Goal: Information Seeking & Learning: Learn about a topic

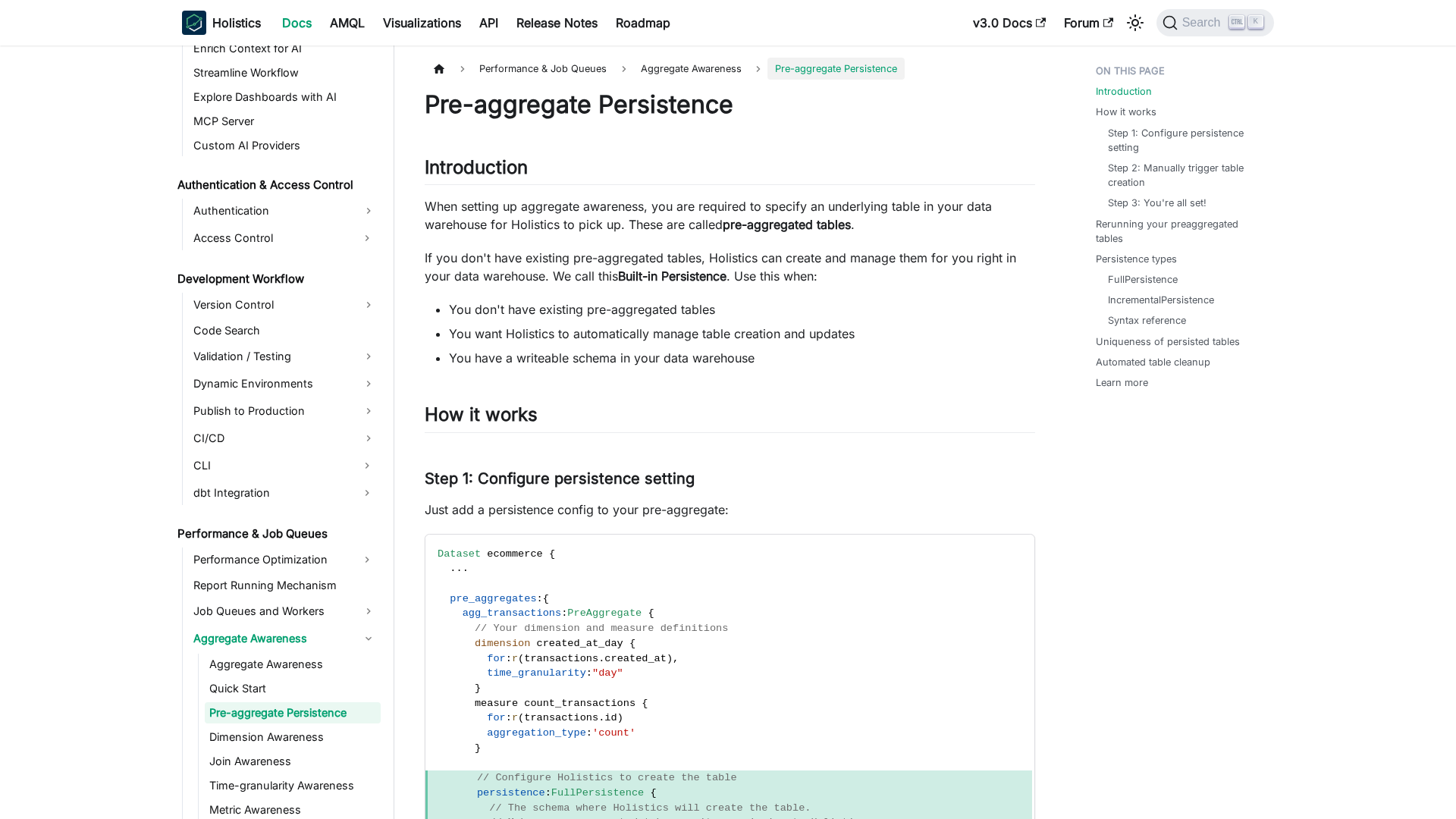
scroll to position [995, 0]
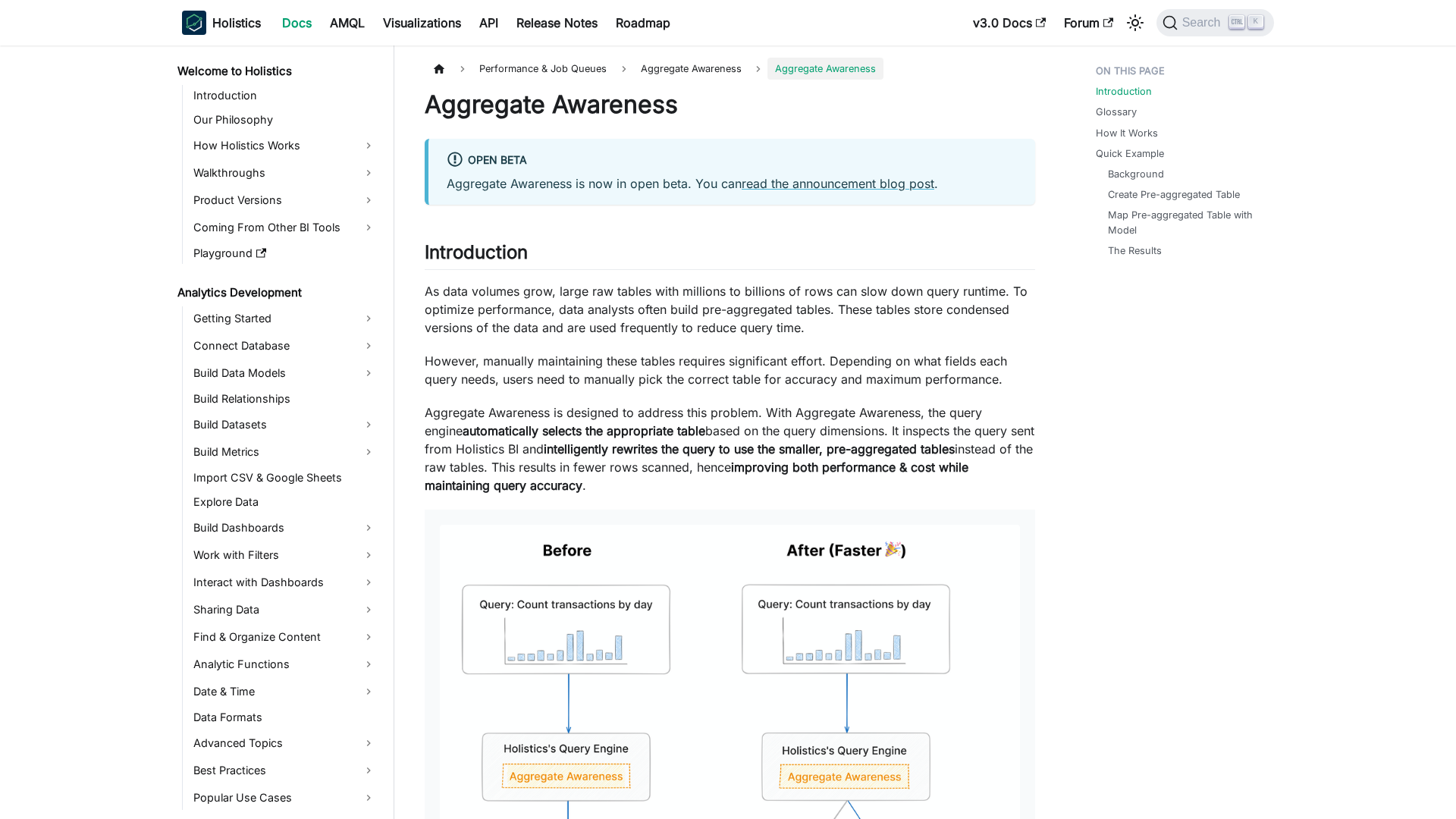
scroll to position [946, 0]
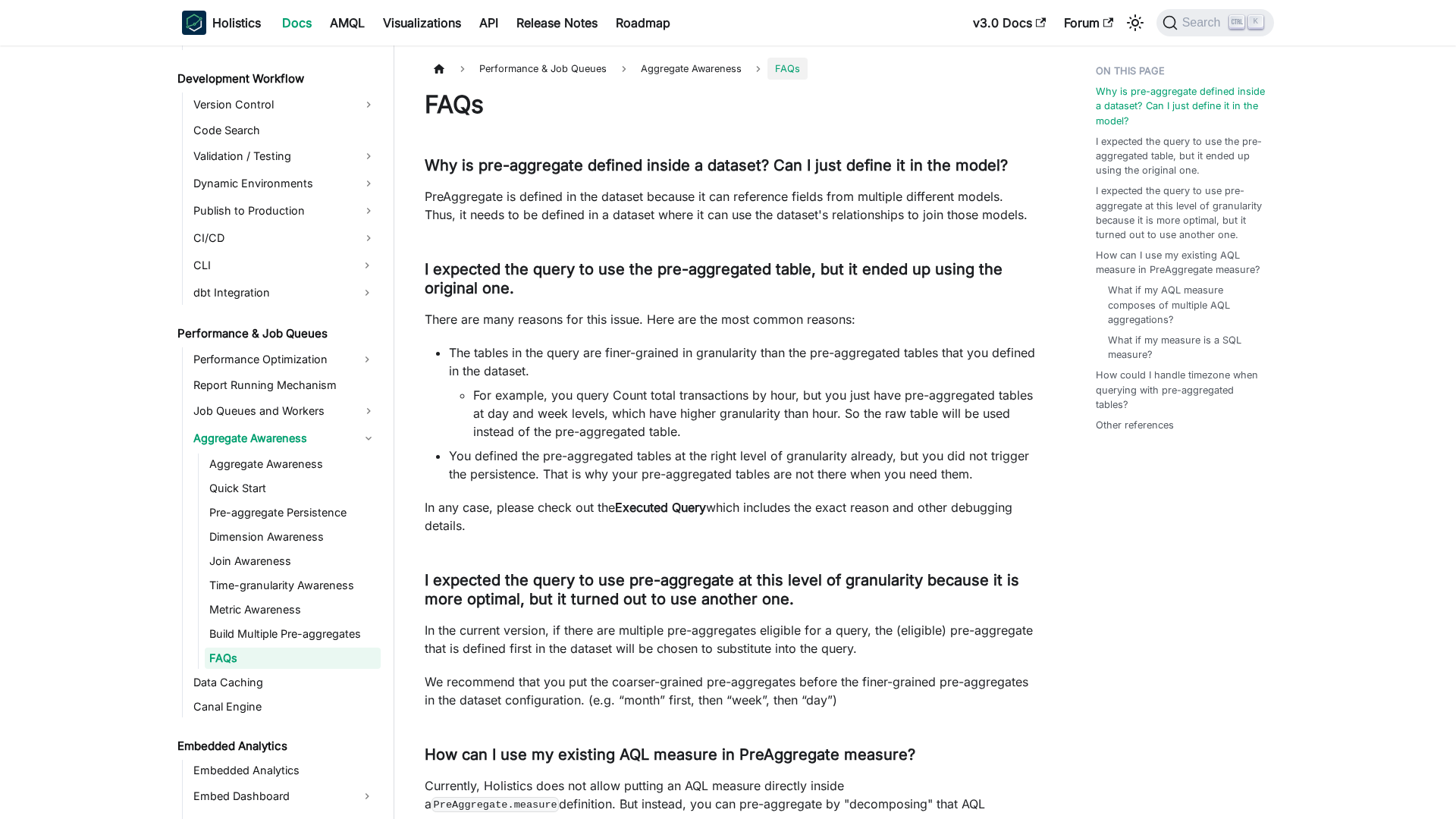
scroll to position [1140, 0]
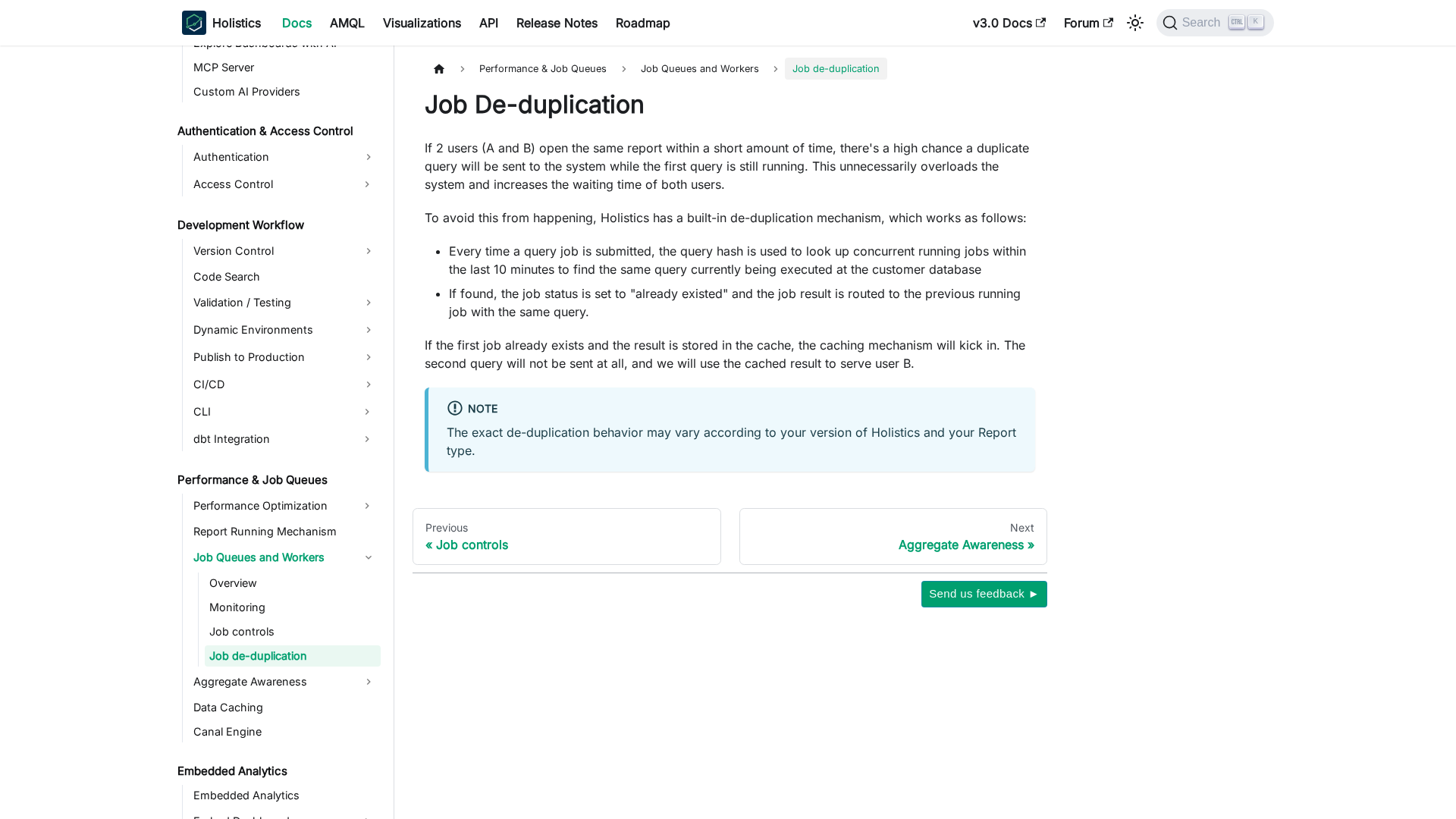
scroll to position [992, 0]
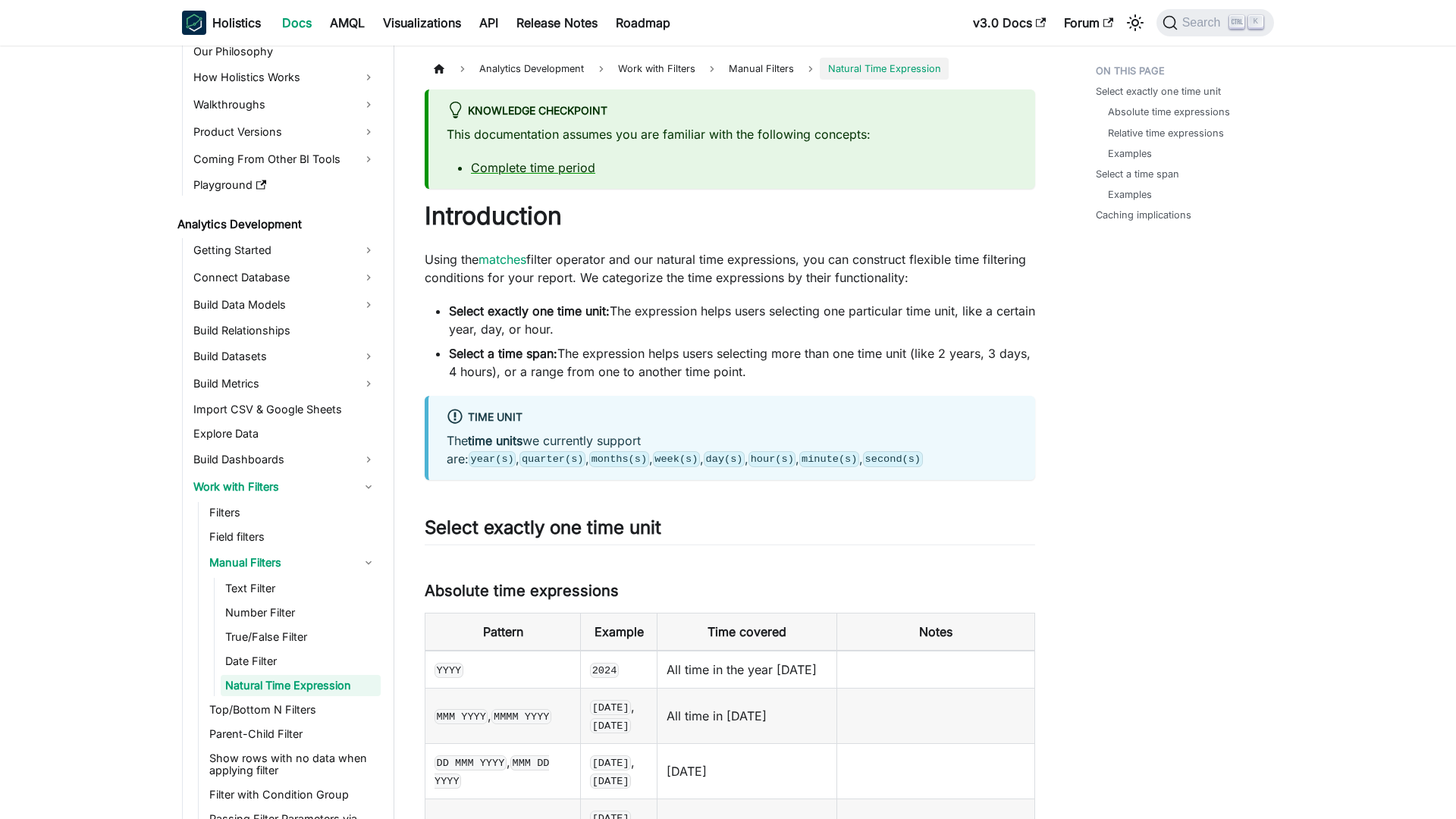
scroll to position [100, 0]
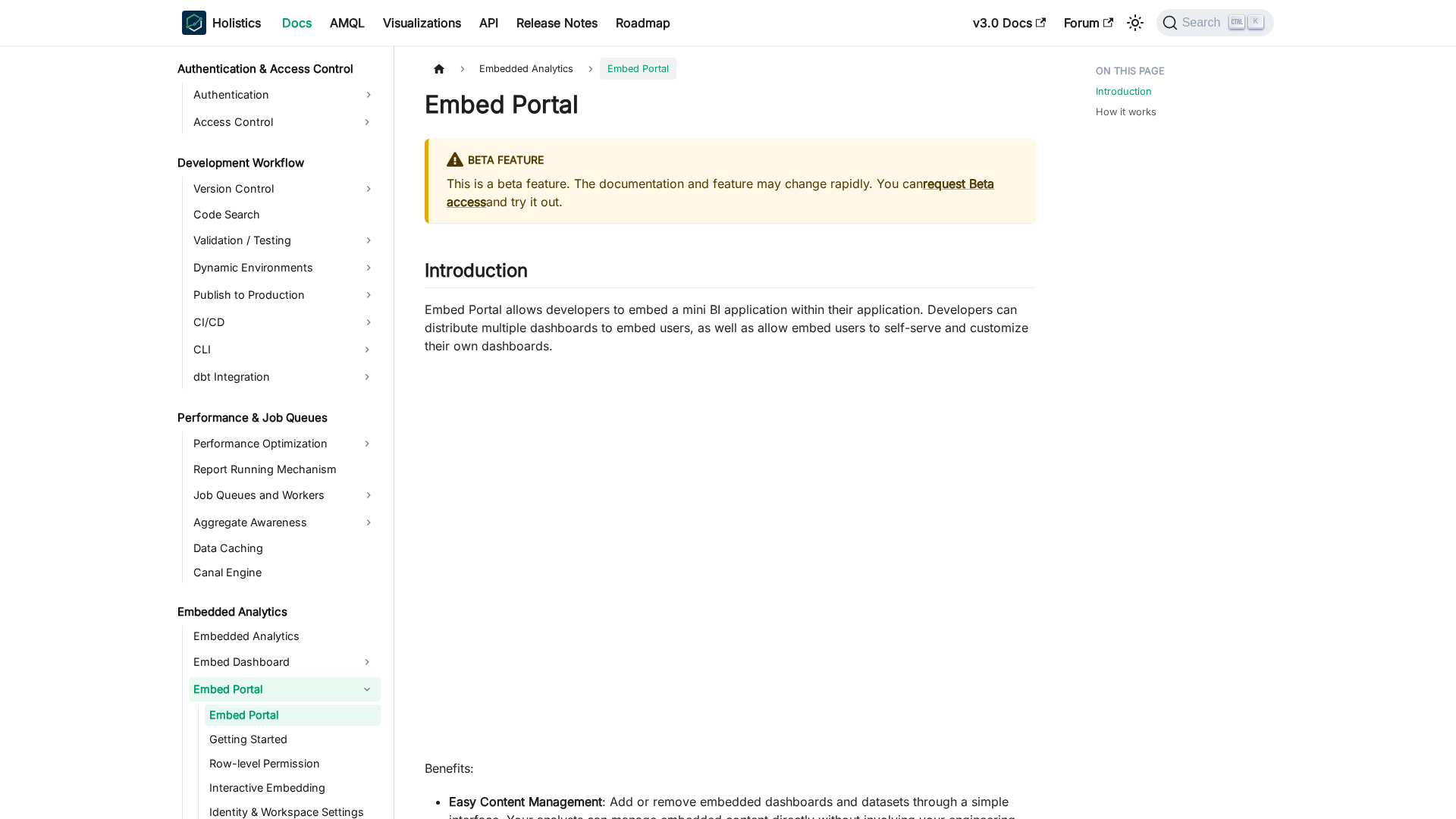
scroll to position [1114, 0]
